Goal: Find specific page/section: Find specific page/section

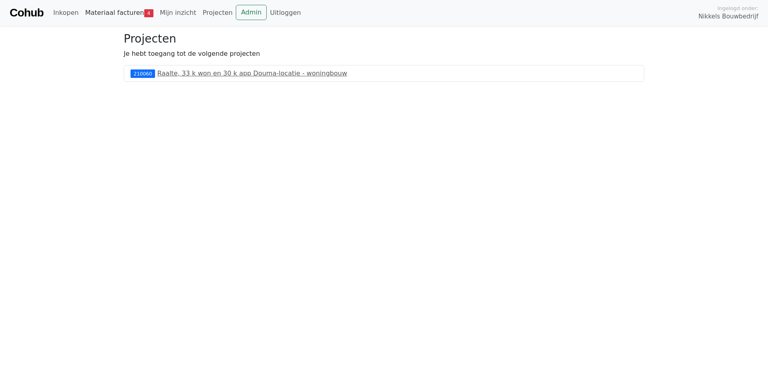
click at [115, 8] on link "Materiaal facturen 4" at bounding box center [119, 13] width 75 height 16
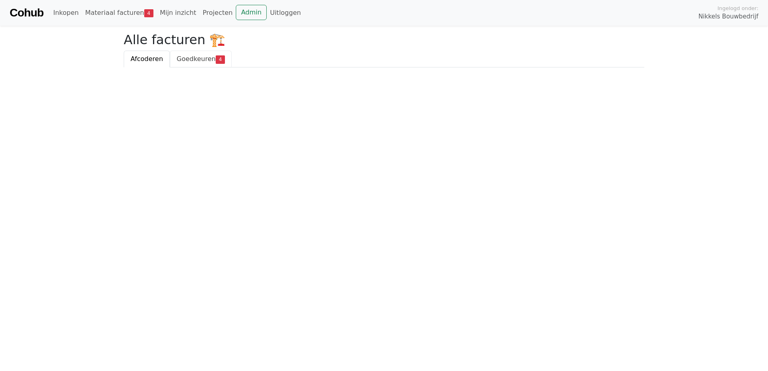
click at [176, 51] on link "Goedkeuren 4" at bounding box center [201, 59] width 62 height 17
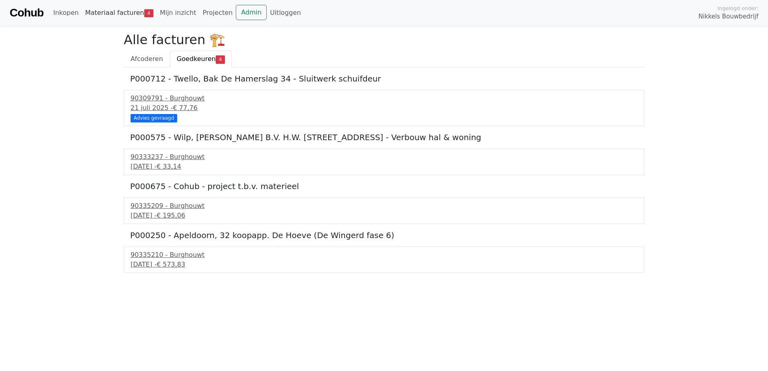
click at [128, 18] on link "Materiaal facturen 4" at bounding box center [119, 13] width 75 height 16
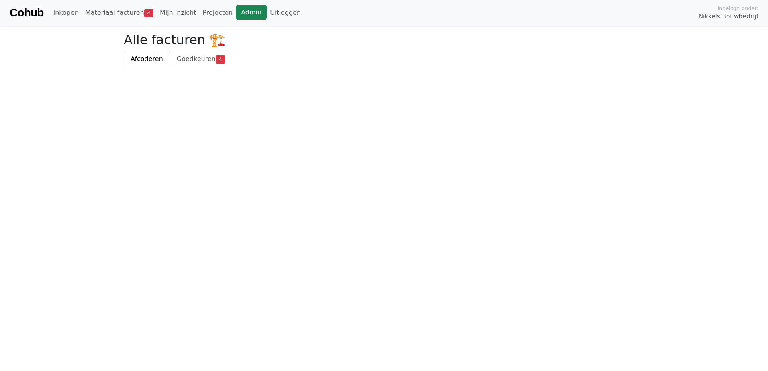
click at [236, 11] on link "Admin" at bounding box center [251, 12] width 31 height 15
